Goal: Check status: Check status

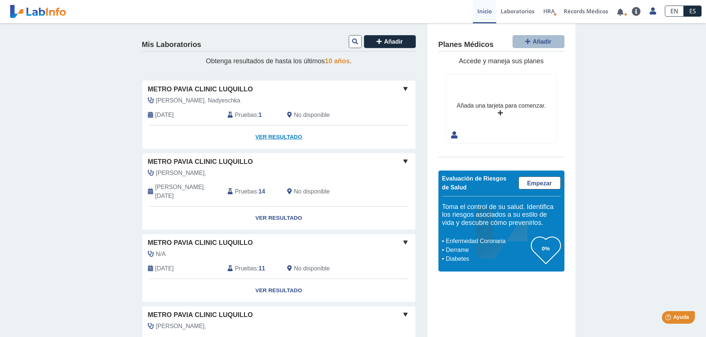
click at [280, 139] on link "Ver Resultado" at bounding box center [278, 137] width 273 height 23
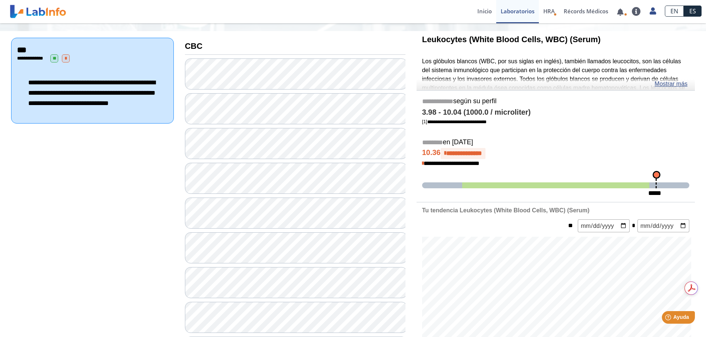
scroll to position [74, 0]
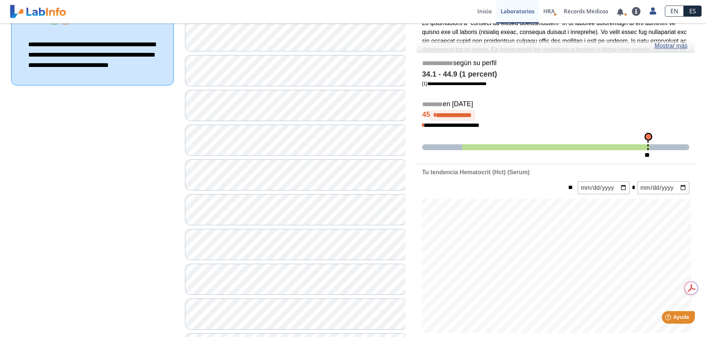
scroll to position [111, 0]
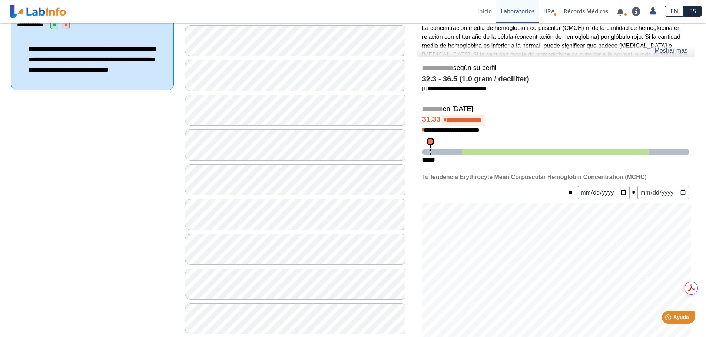
scroll to position [74, 0]
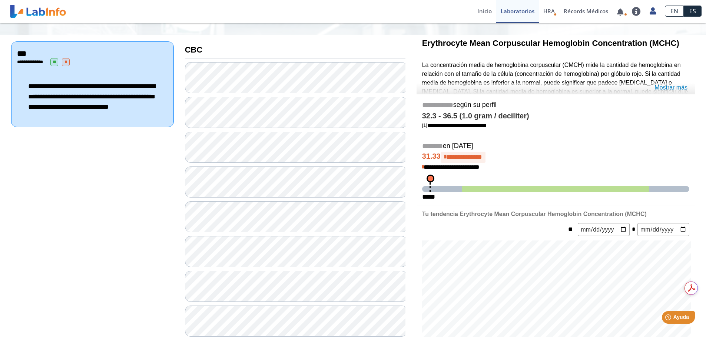
click at [668, 86] on link "Mostrar más" at bounding box center [670, 87] width 33 height 9
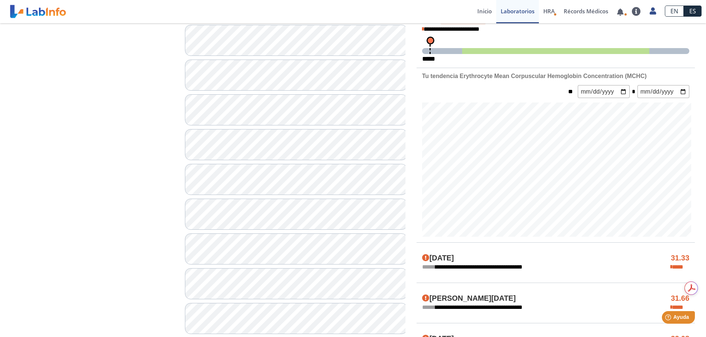
scroll to position [0, 0]
